Goal: Find specific page/section: Find specific page/section

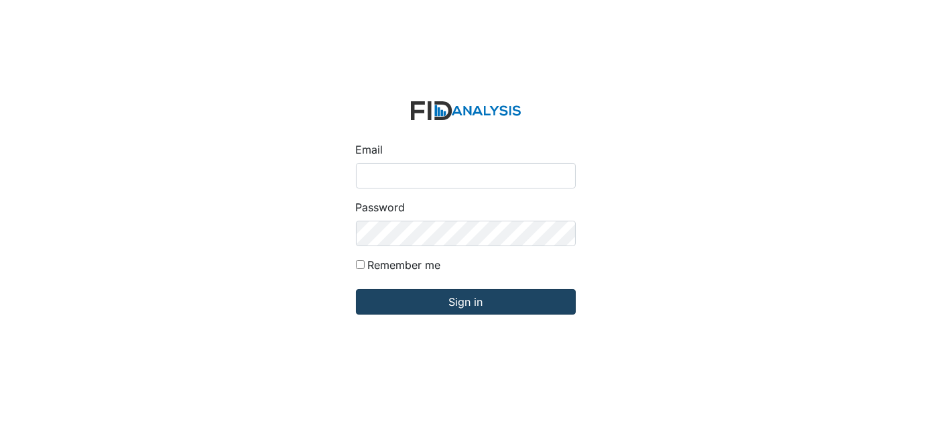
type input "Dsmith@lifeincorporated.com"
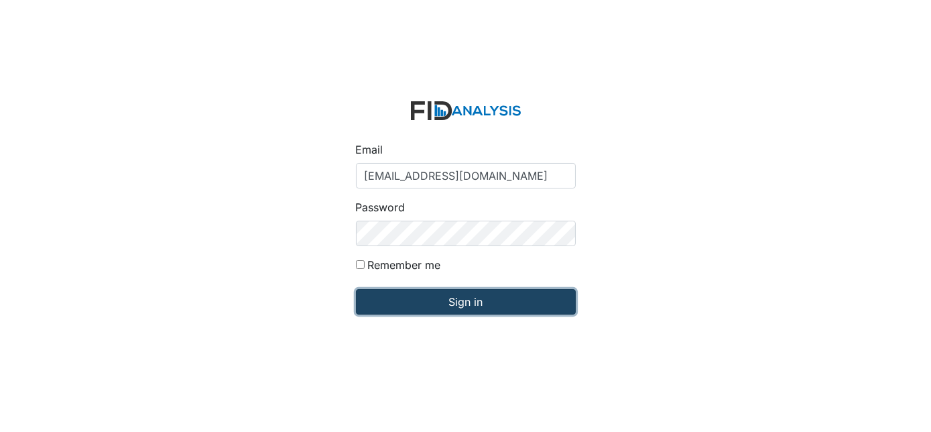
click at [470, 305] on input "Sign in" at bounding box center [466, 301] width 220 height 25
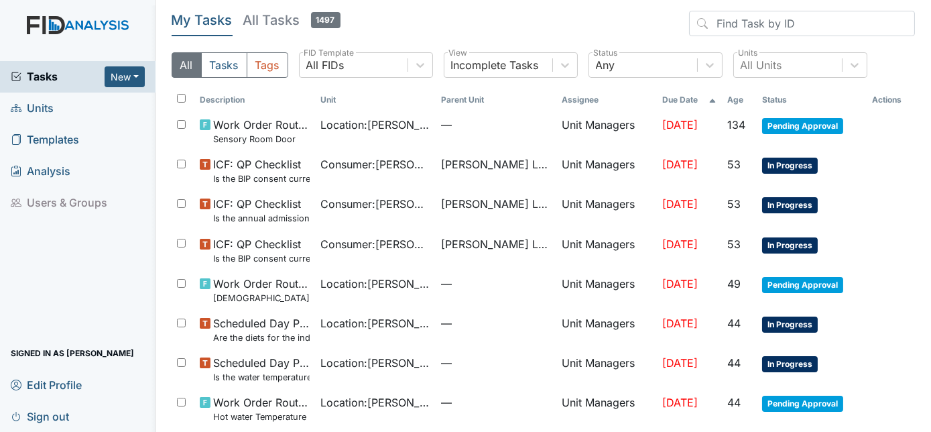
click at [43, 107] on span "Units" at bounding box center [32, 108] width 43 height 21
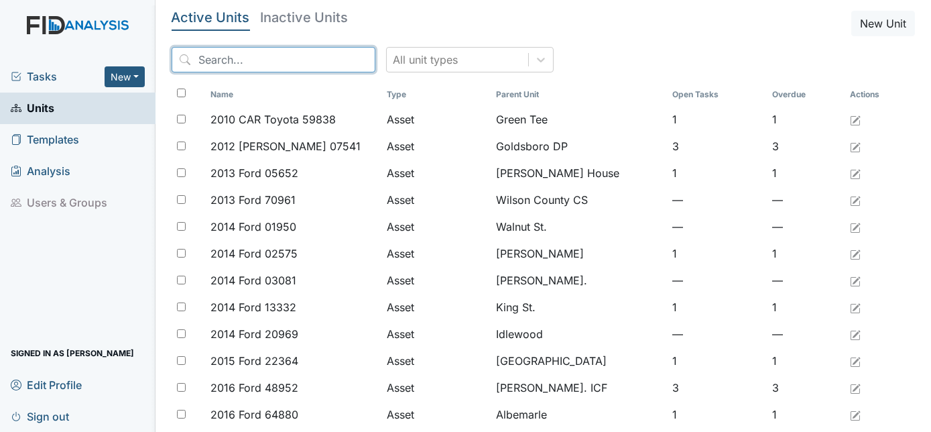
click at [227, 59] on input "search" at bounding box center [274, 59] width 204 height 25
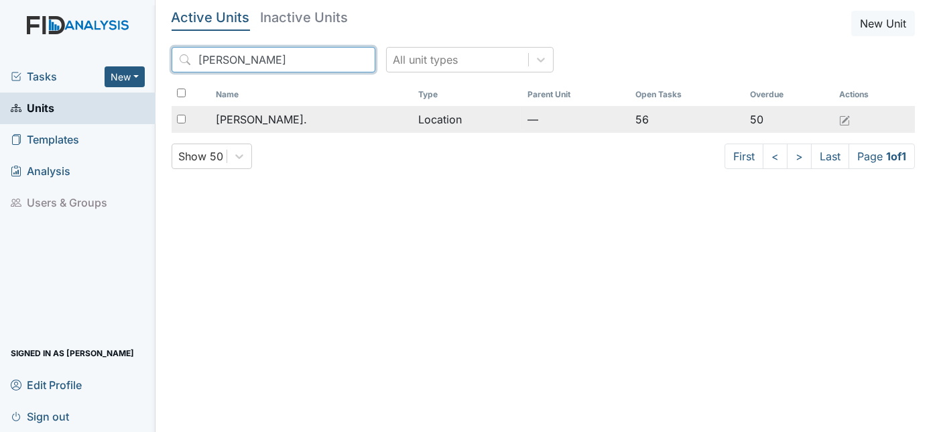
type input "[PERSON_NAME]"
click at [311, 113] on div "[PERSON_NAME]." at bounding box center [312, 119] width 192 height 16
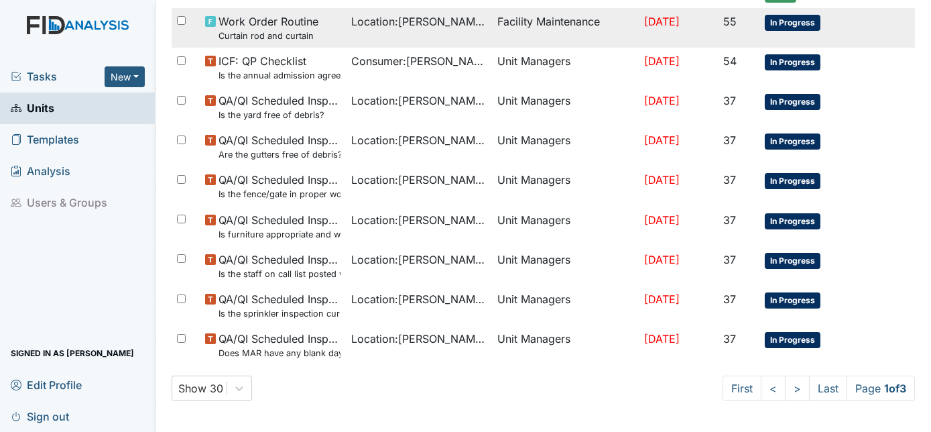
scroll to position [975, 0]
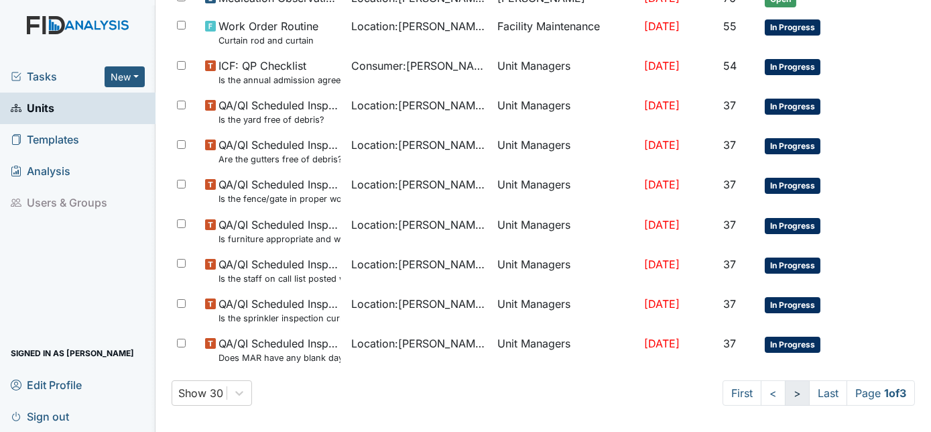
click at [785, 395] on link ">" at bounding box center [797, 392] width 25 height 25
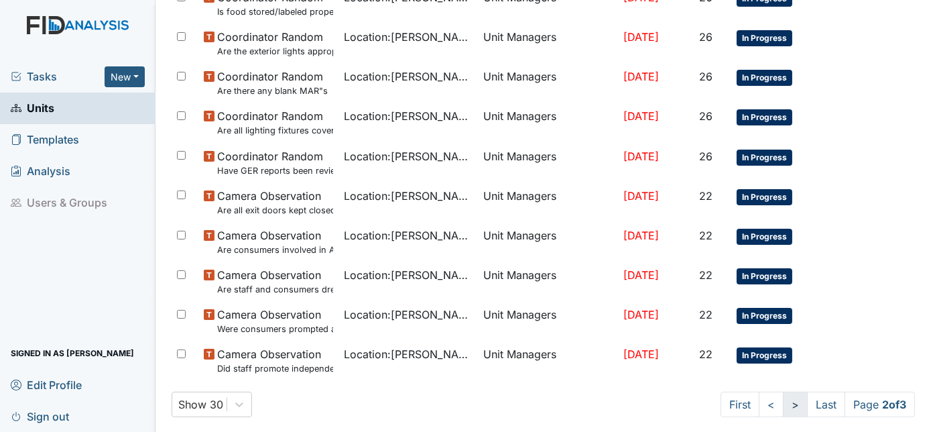
click at [783, 404] on link ">" at bounding box center [795, 403] width 25 height 25
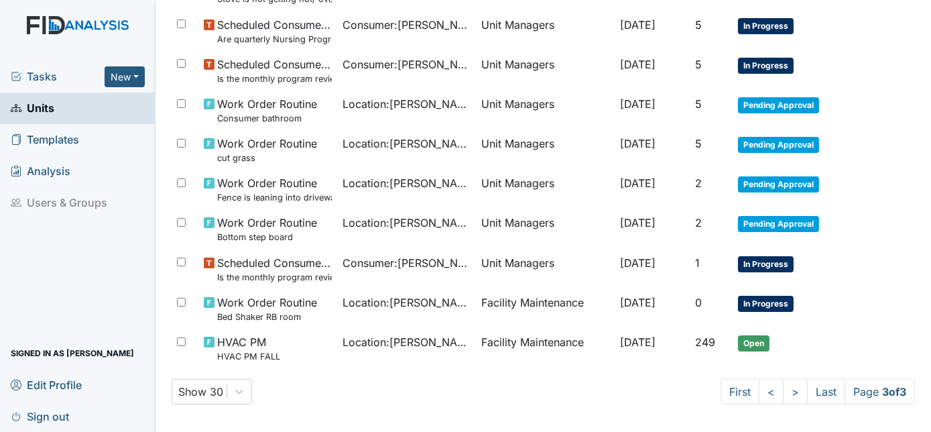
scroll to position [570, 0]
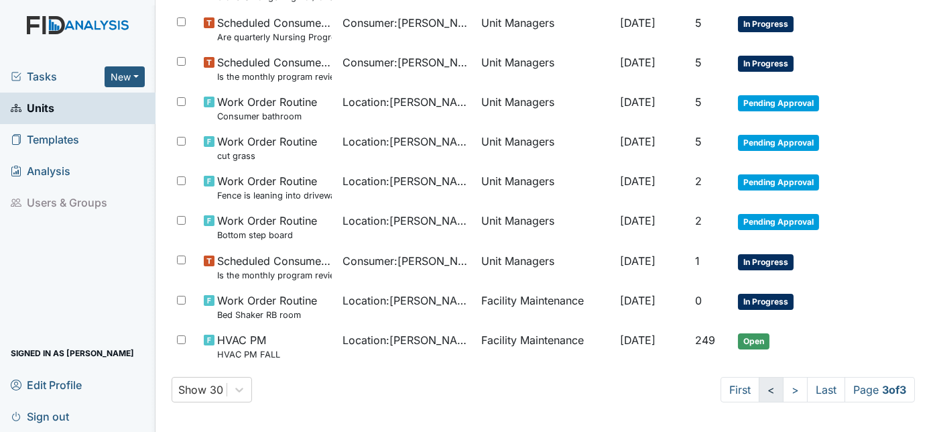
click at [759, 385] on link "<" at bounding box center [771, 389] width 25 height 25
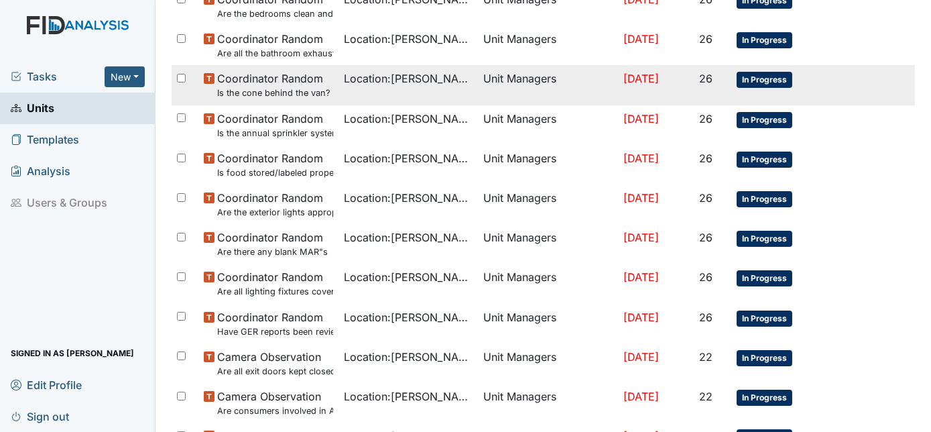
scroll to position [1003, 0]
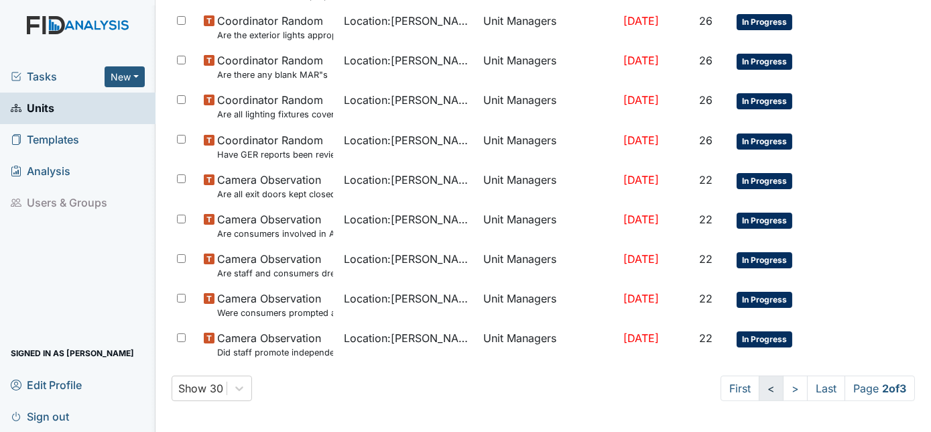
click at [760, 386] on link "<" at bounding box center [771, 387] width 25 height 25
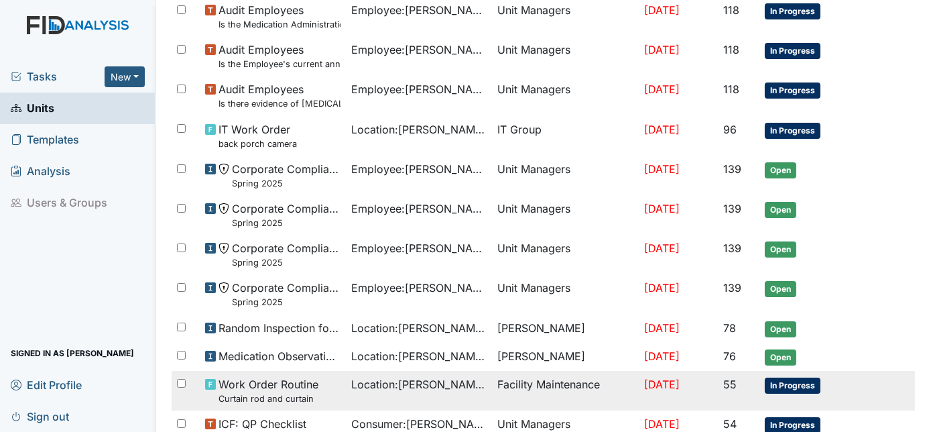
scroll to position [613, 0]
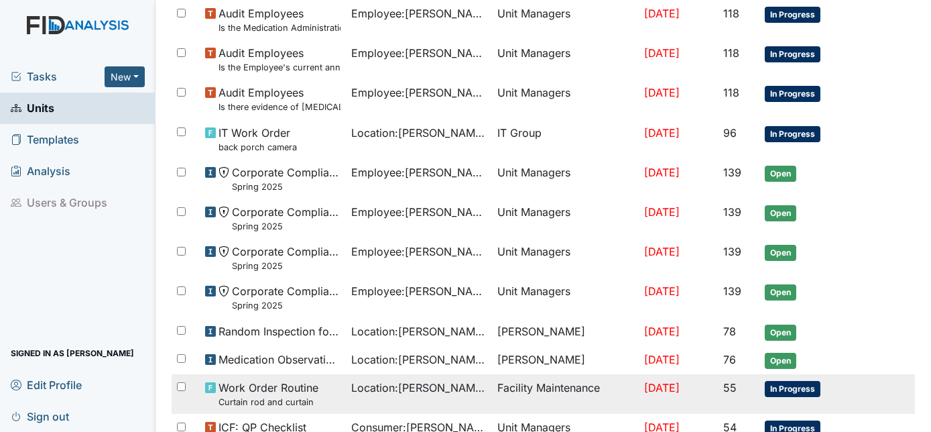
click at [231, 384] on span "Work Order Routine Curtain rod and curtain" at bounding box center [269, 393] width 100 height 29
